Goal: Navigation & Orientation: Find specific page/section

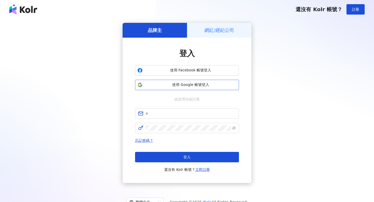
click at [204, 85] on span "使用 Google 帳號登入" at bounding box center [190, 84] width 92 height 5
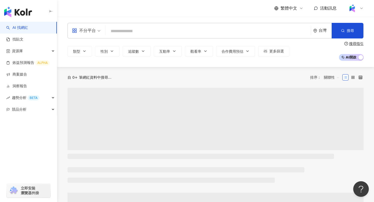
click at [294, 9] on span "繁體中文" at bounding box center [288, 8] width 17 height 6
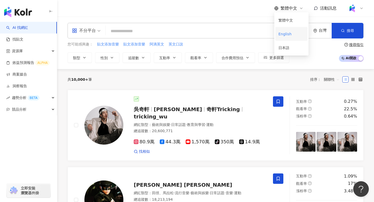
click at [288, 32] on div "English" at bounding box center [291, 33] width 26 height 9
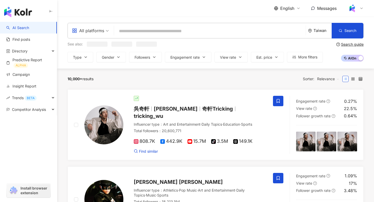
click at [290, 8] on span "English" at bounding box center [287, 8] width 14 height 6
click at [286, 21] on div "繁體中文" at bounding box center [290, 20] width 26 height 9
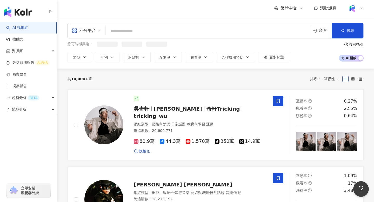
click at [294, 9] on span "繁體中文" at bounding box center [288, 8] width 17 height 6
